Goal: Task Accomplishment & Management: Manage account settings

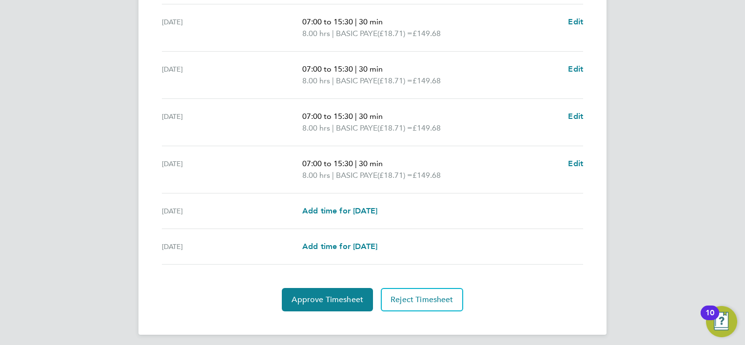
scroll to position [358, 0]
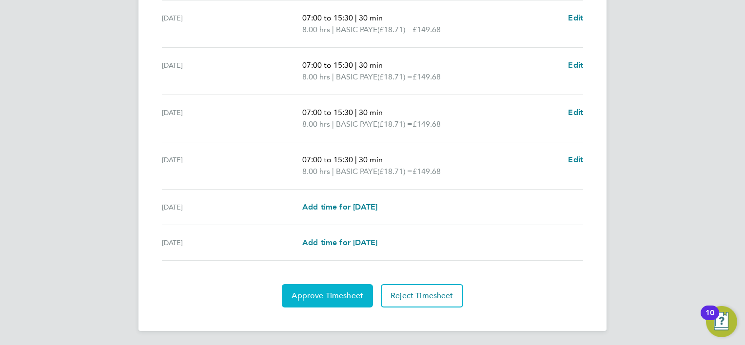
click at [325, 302] on button "Approve Timesheet" at bounding box center [327, 295] width 91 height 23
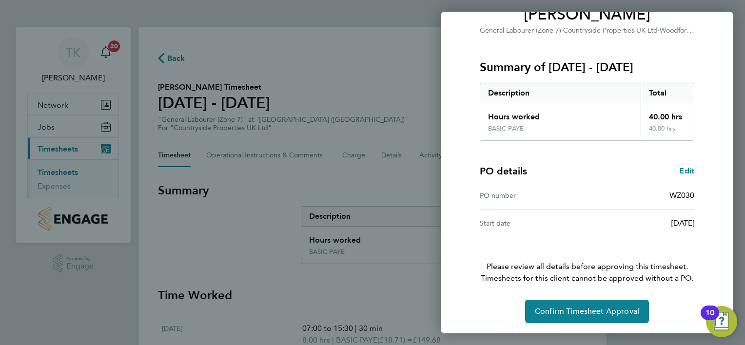
scroll to position [94, 0]
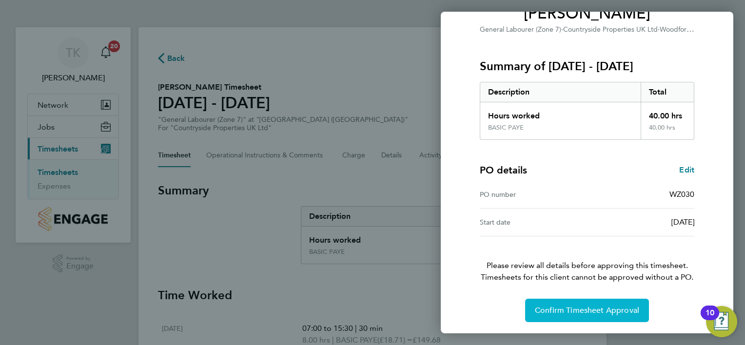
click at [568, 318] on button "Confirm Timesheet Approval" at bounding box center [587, 310] width 124 height 23
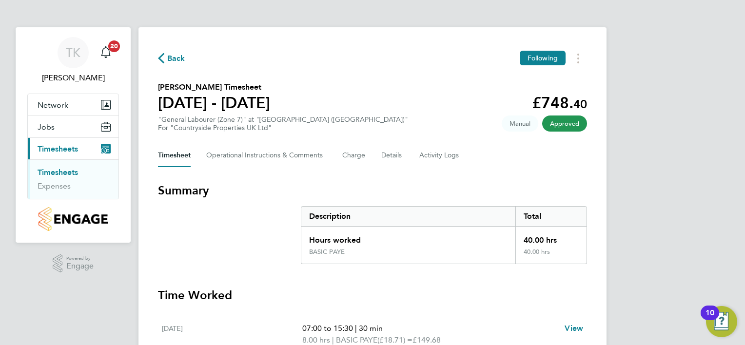
click at [57, 172] on link "Timesheets" at bounding box center [58, 172] width 40 height 9
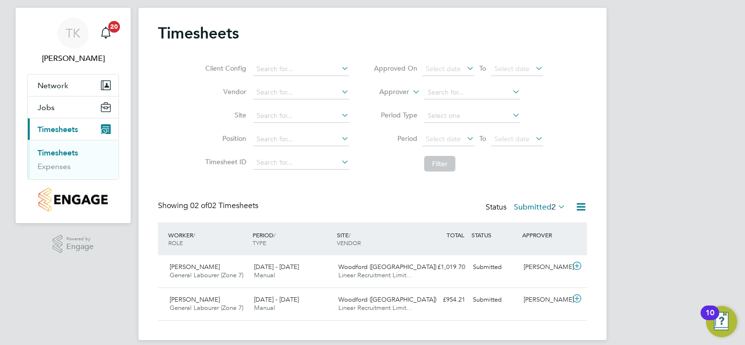
scroll to position [29, 0]
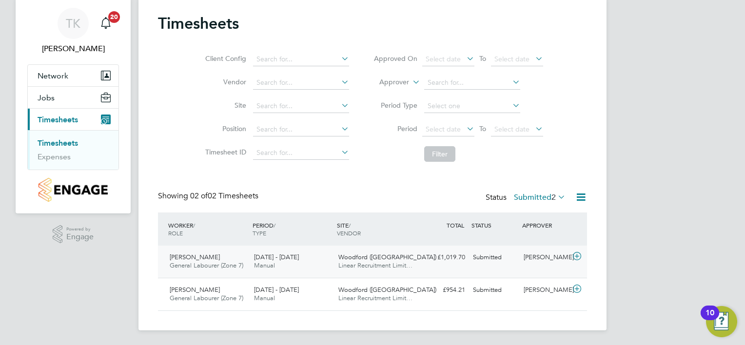
click at [198, 266] on span "General Labourer (Zone 7)" at bounding box center [207, 265] width 74 height 8
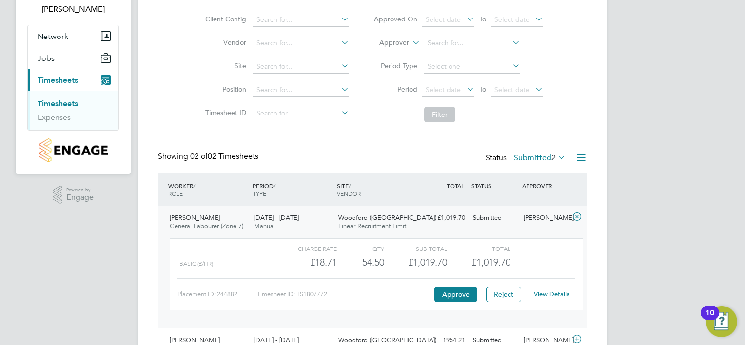
scroll to position [119, 0]
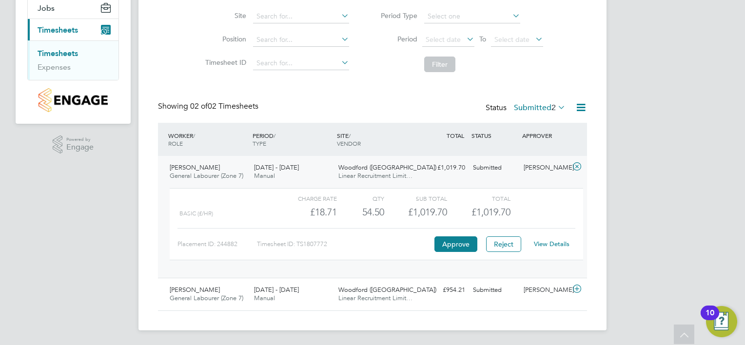
click at [550, 242] on link "View Details" at bounding box center [552, 244] width 36 height 8
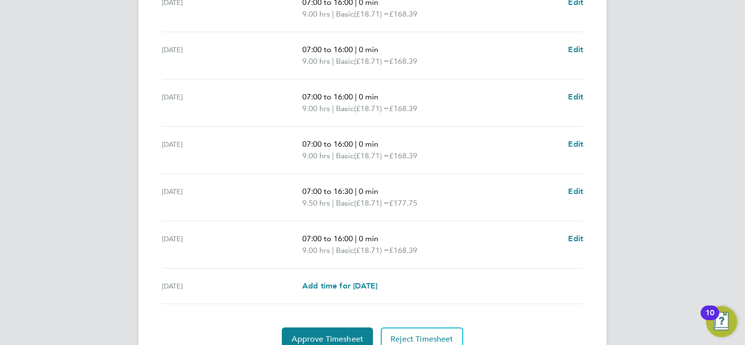
scroll to position [370, 0]
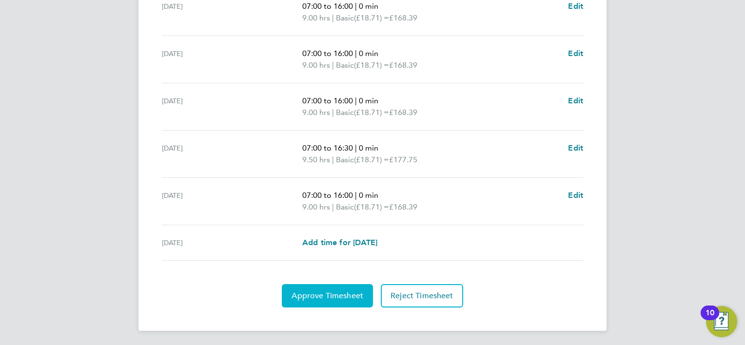
click at [346, 298] on span "Approve Timesheet" at bounding box center [328, 296] width 72 height 10
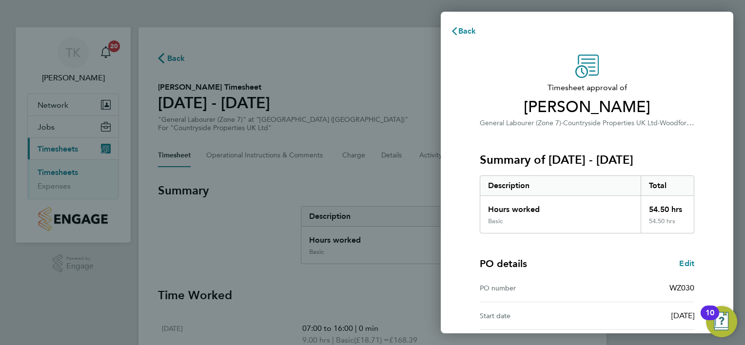
scroll to position [94, 0]
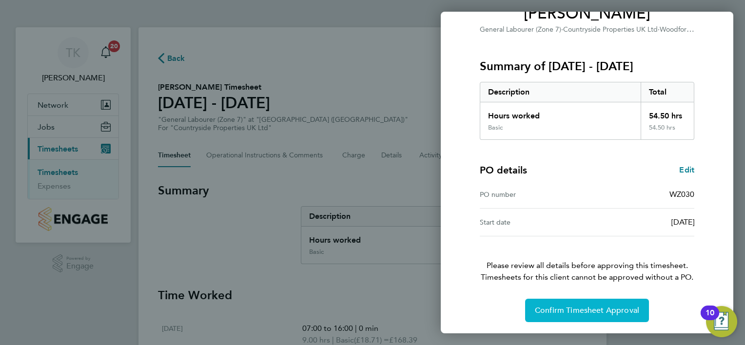
click at [585, 314] on span "Confirm Timesheet Approval" at bounding box center [587, 311] width 104 height 10
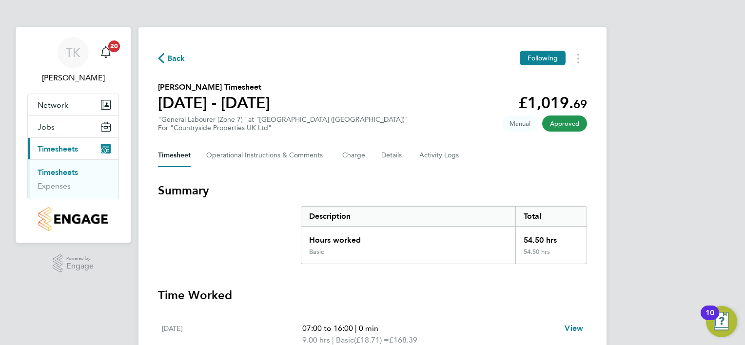
click at [55, 171] on link "Timesheets" at bounding box center [58, 172] width 40 height 9
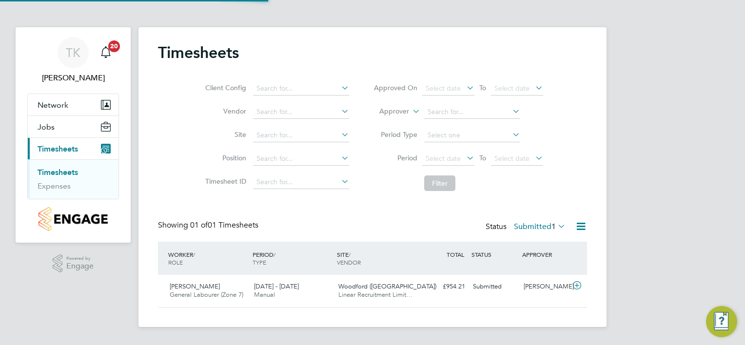
scroll to position [24, 85]
click at [195, 288] on span "[PERSON_NAME]" at bounding box center [195, 286] width 50 height 8
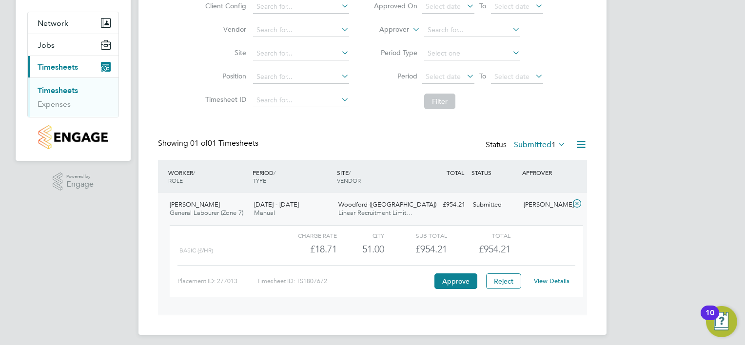
scroll to position [86, 0]
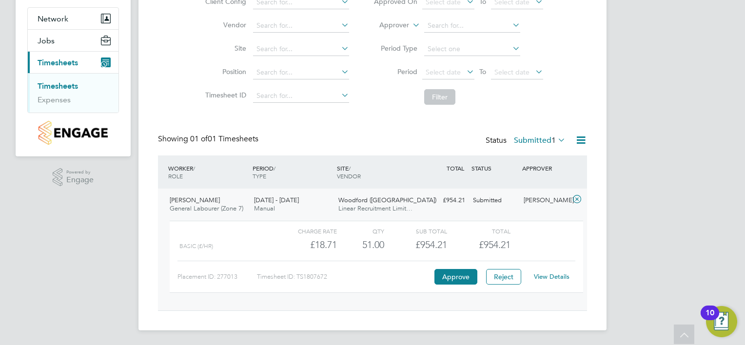
click at [558, 276] on link "View Details" at bounding box center [552, 277] width 36 height 8
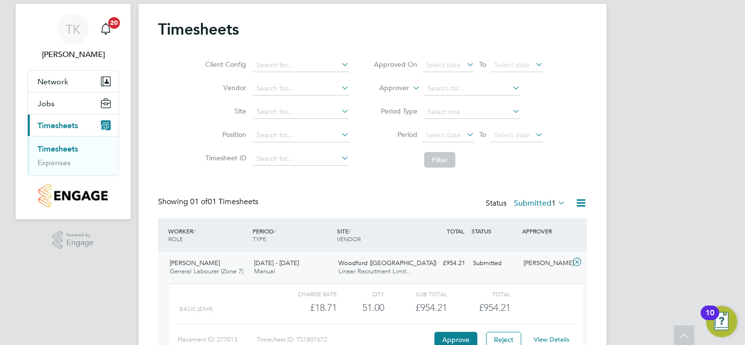
scroll to position [0, 0]
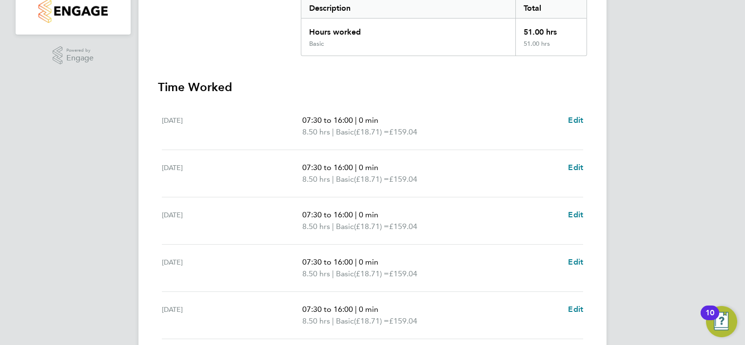
scroll to position [272, 0]
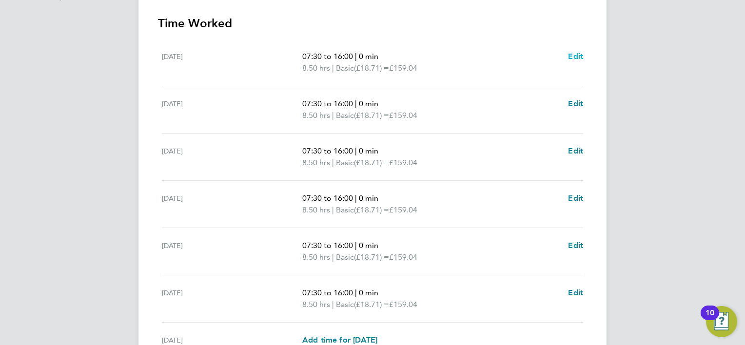
click at [575, 54] on span "Edit" at bounding box center [575, 56] width 15 height 9
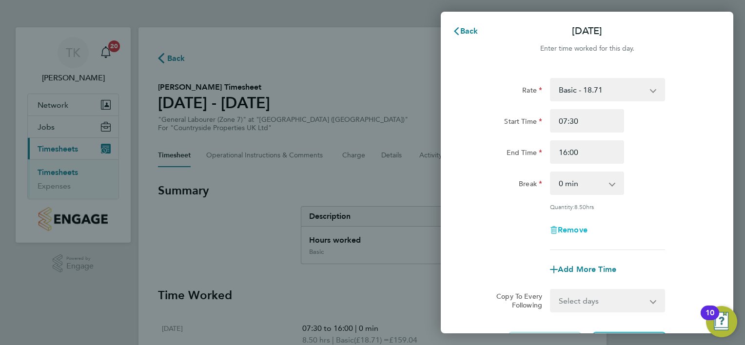
click at [569, 229] on span "Remove" at bounding box center [573, 229] width 30 height 9
select select "null"
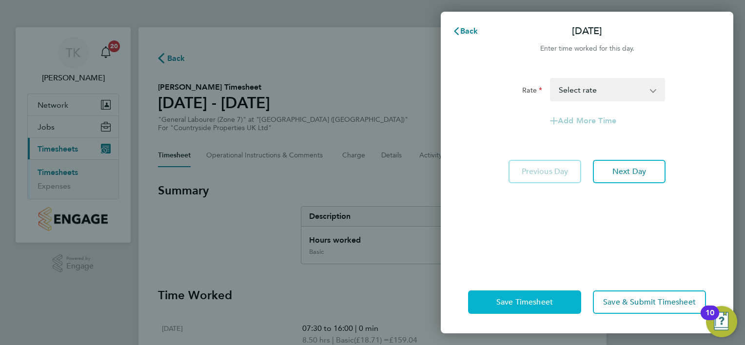
click at [562, 307] on button "Save Timesheet" at bounding box center [524, 302] width 113 height 23
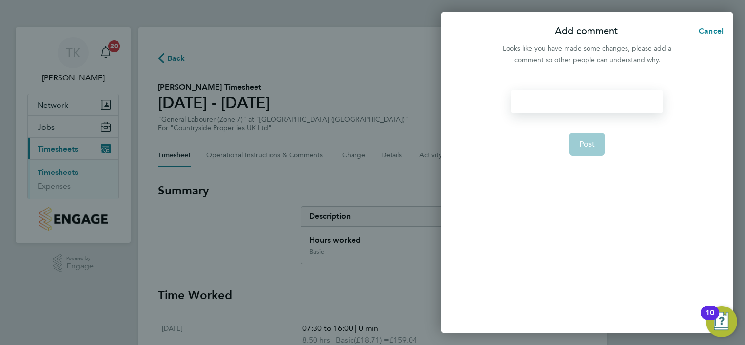
click at [542, 104] on div at bounding box center [587, 101] width 151 height 23
click at [542, 103] on div at bounding box center [587, 101] width 151 height 23
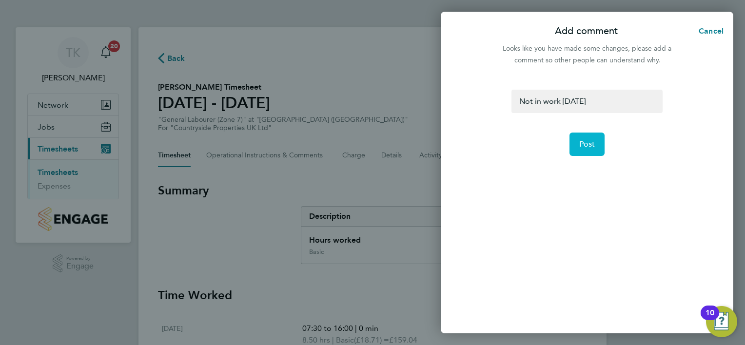
click at [593, 150] on button "Post" at bounding box center [588, 144] width 36 height 23
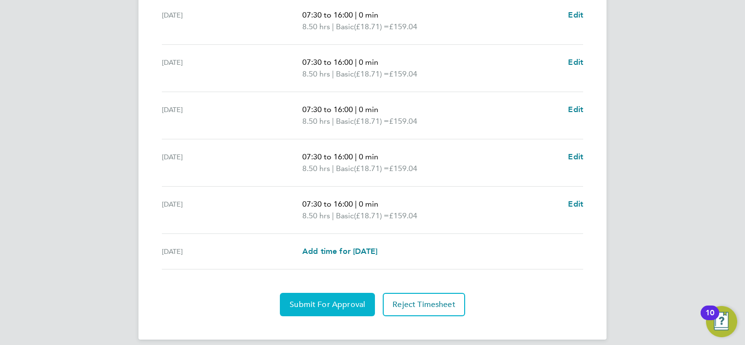
scroll to position [358, 0]
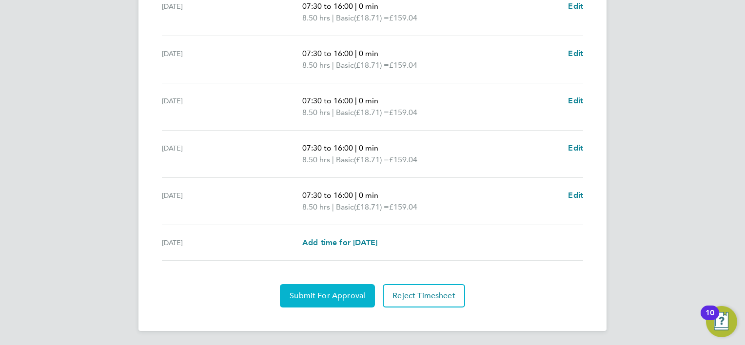
click at [339, 301] on button "Submit For Approval" at bounding box center [327, 295] width 95 height 23
